Goal: Task Accomplishment & Management: Use online tool/utility

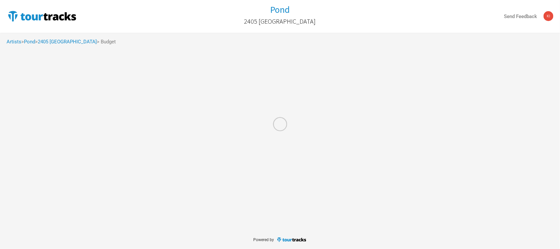
click at [11, 40] on div at bounding box center [280, 124] width 560 height 249
select select "Total Days"
select select "USD"
select select "Total Days"
select select "USD"
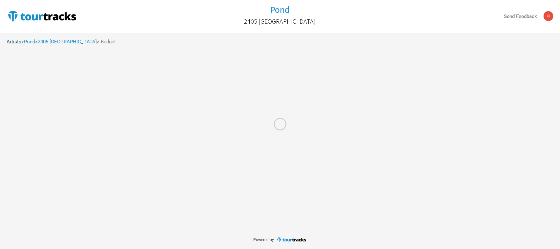
select select "Total Days"
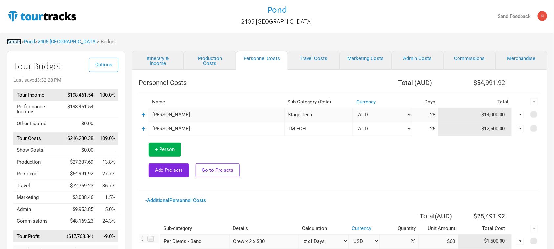
click at [14, 42] on link "Artists" at bounding box center [14, 42] width 15 height 6
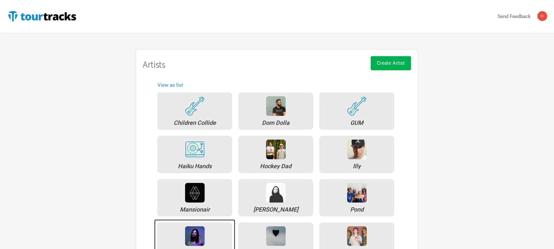
click at [201, 230] on img at bounding box center [195, 236] width 20 height 20
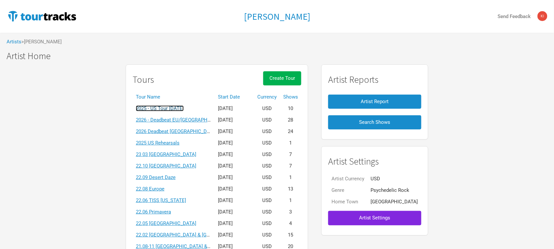
click at [184, 106] on link "2025 - US Tour [DATE]" at bounding box center [160, 108] width 48 height 6
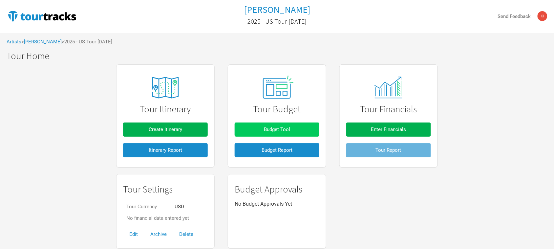
click at [274, 129] on span "Budget Tool" at bounding box center [277, 129] width 26 height 6
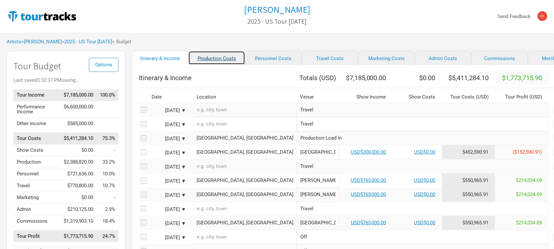
click at [213, 55] on link "Production Costs" at bounding box center [216, 58] width 56 height 14
select select "Show Days"
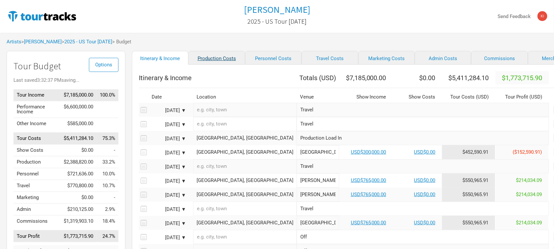
select select "Show Days"
select select "Shows"
select select "Show Days"
select select "Shows"
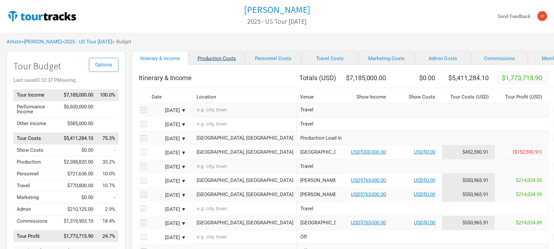
select select "Shows"
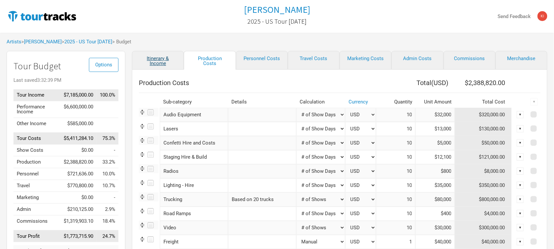
click at [156, 60] on link "Itinerary & Income" at bounding box center [158, 60] width 52 height 19
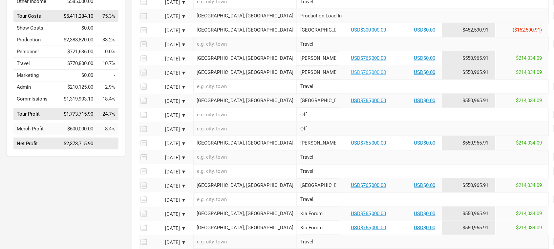
scroll to position [123, 0]
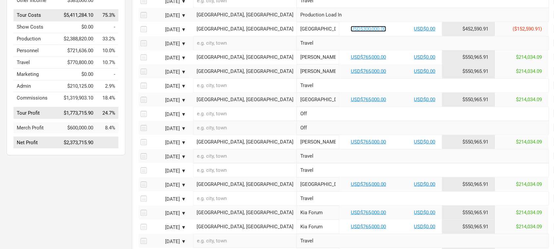
click at [351, 32] on link "USD$300,000.00" at bounding box center [368, 29] width 35 height 6
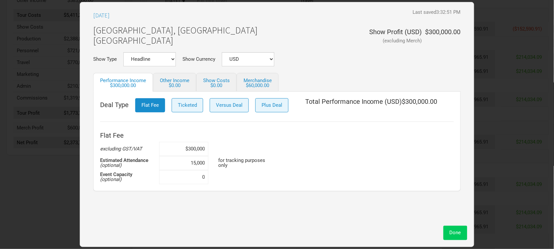
click at [458, 233] on span "Done" at bounding box center [454, 232] width 11 height 6
